Goal: Task Accomplishment & Management: Manage account settings

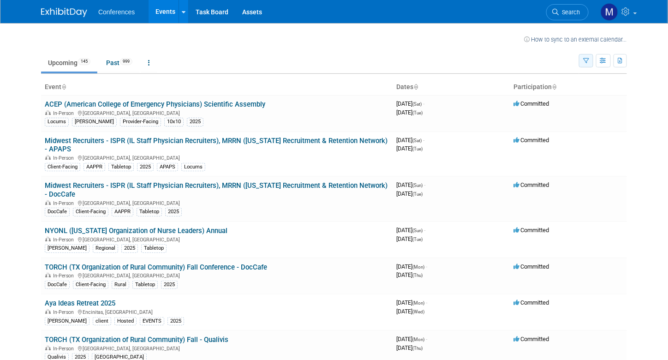
click at [589, 60] on icon "button" at bounding box center [586, 61] width 6 height 6
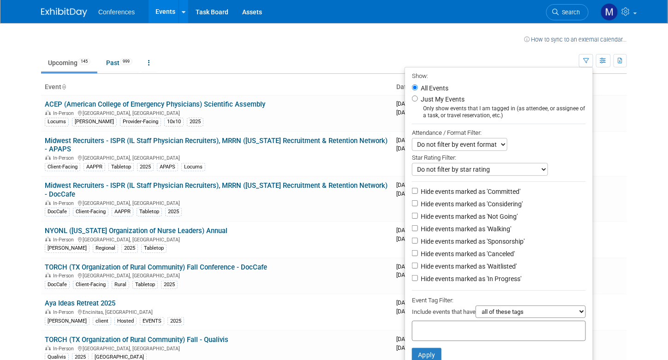
click at [456, 99] on label "Just My Events" at bounding box center [442, 99] width 46 height 9
click at [418, 99] on input "Just My Events" at bounding box center [415, 99] width 6 height 6
radio input "true"
click at [432, 356] on button "Apply" at bounding box center [427, 355] width 30 height 14
